Goal: Transaction & Acquisition: Purchase product/service

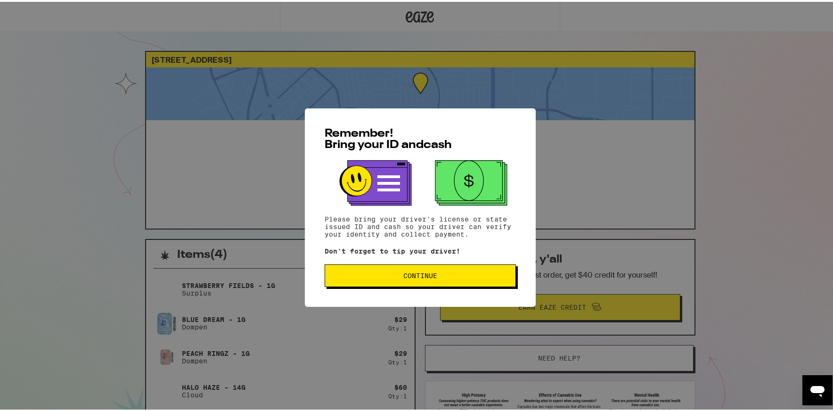
click at [431, 277] on span "Continue" at bounding box center [420, 274] width 34 height 7
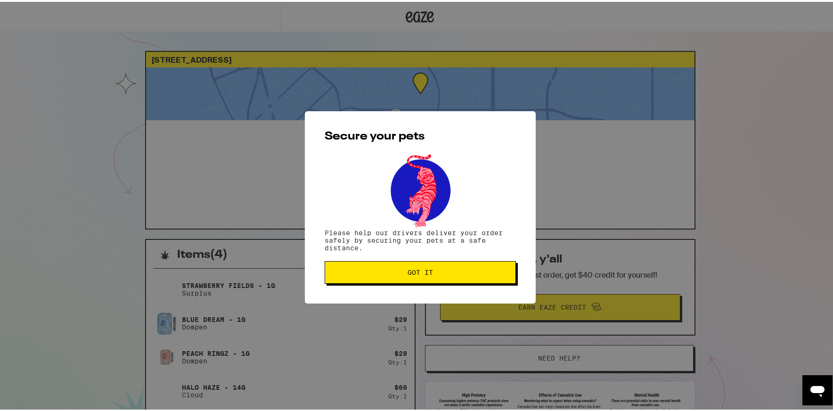
click at [419, 267] on button "Got it" at bounding box center [420, 270] width 191 height 23
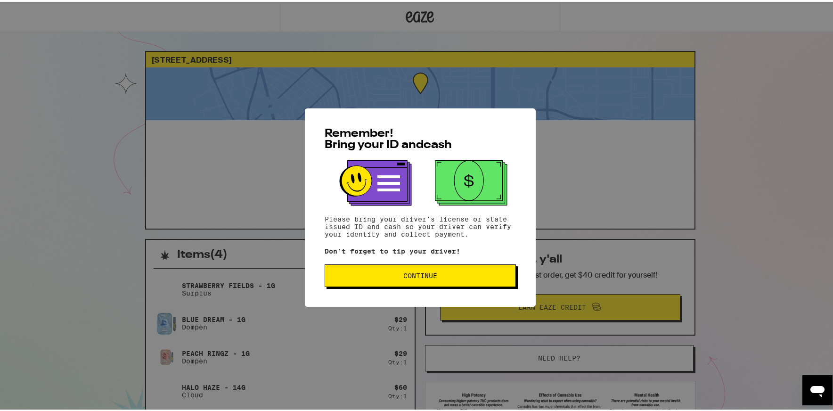
click at [431, 277] on span "Continue" at bounding box center [420, 274] width 34 height 7
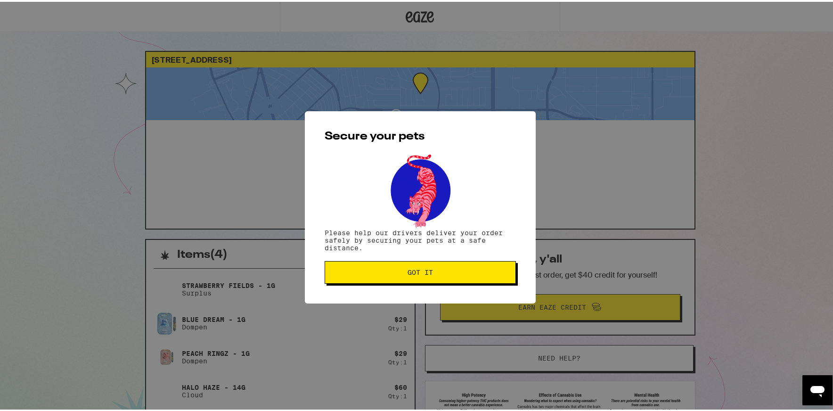
click at [432, 278] on button "Got it" at bounding box center [420, 270] width 191 height 23
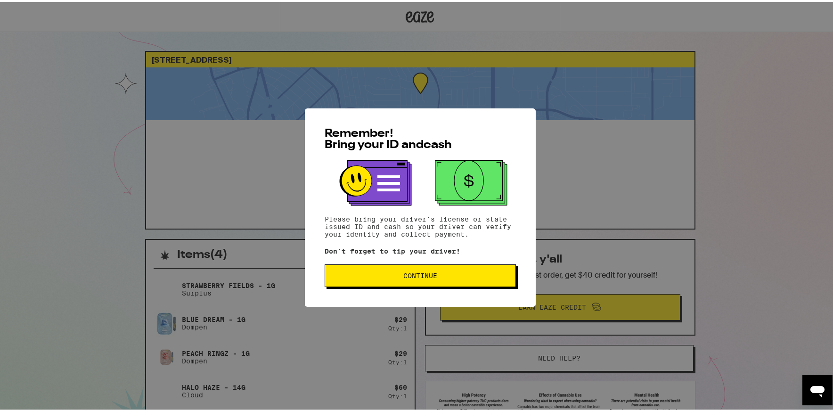
click at [442, 277] on span "Continue" at bounding box center [420, 274] width 175 height 7
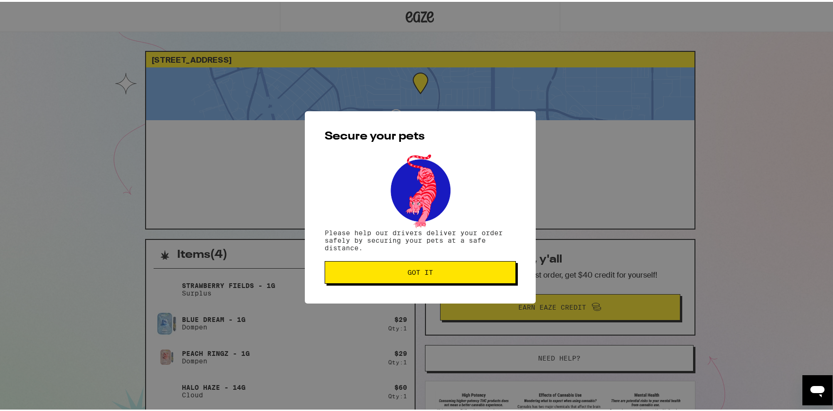
click at [445, 270] on span "Got it" at bounding box center [420, 270] width 175 height 7
